Goal: Find specific page/section: Find specific page/section

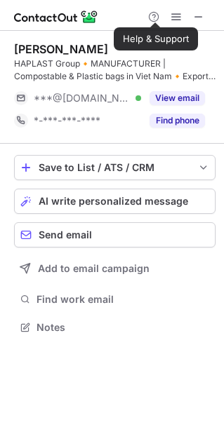
scroll to position [317, 224]
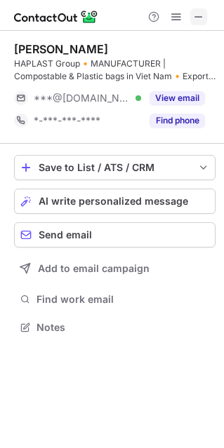
click at [201, 13] on span at bounding box center [198, 16] width 11 height 11
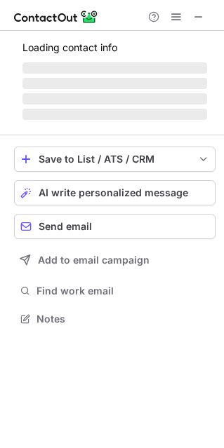
scroll to position [7, 6]
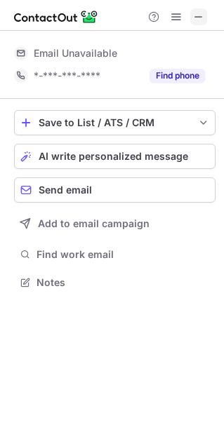
click at [202, 17] on span at bounding box center [198, 16] width 11 height 11
